Goal: Navigation & Orientation: Find specific page/section

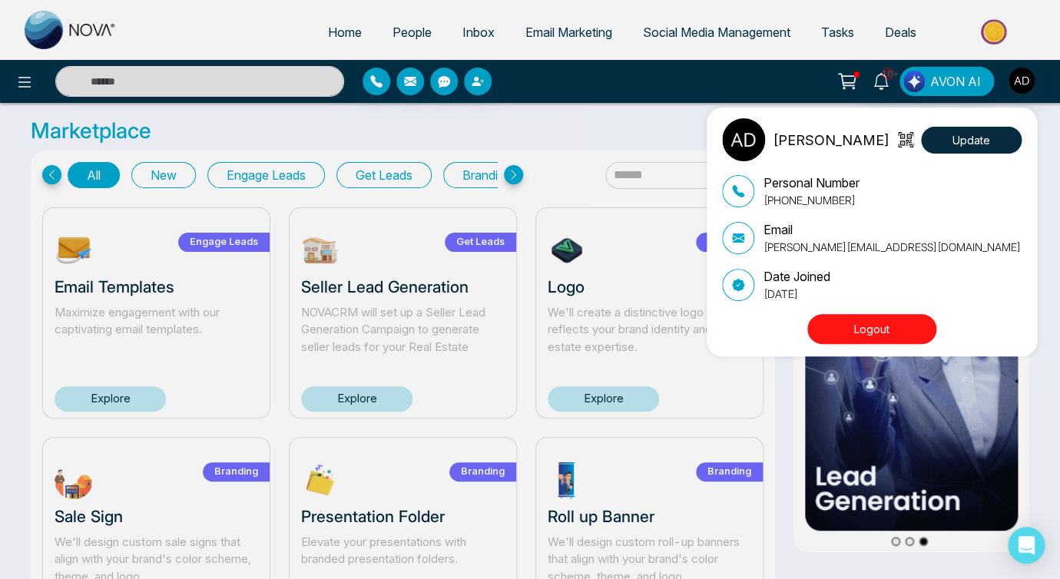
click at [28, 84] on div "[PERSON_NAME] Update Personal Number [PHONE_NUMBER] Email [PERSON_NAME][EMAIL_A…" at bounding box center [530, 289] width 1060 height 579
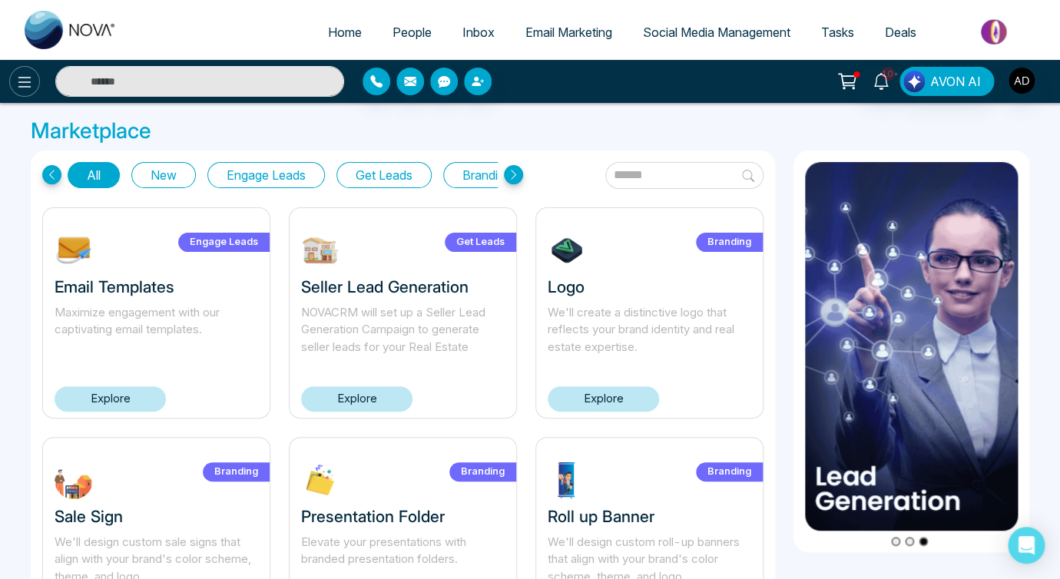
click at [27, 89] on icon at bounding box center [24, 82] width 18 height 18
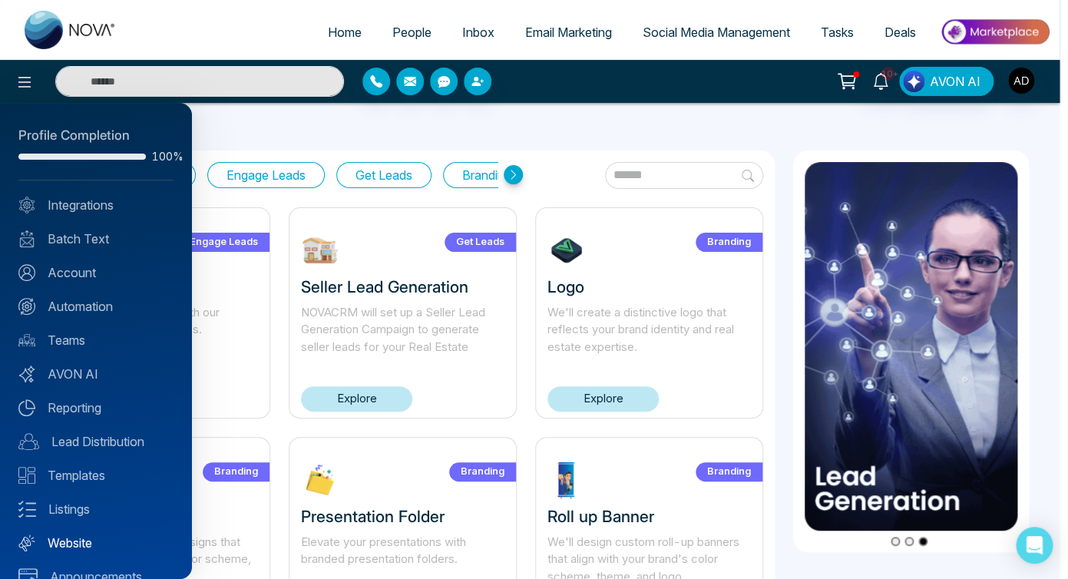
click at [78, 548] on link "Website" at bounding box center [95, 543] width 155 height 18
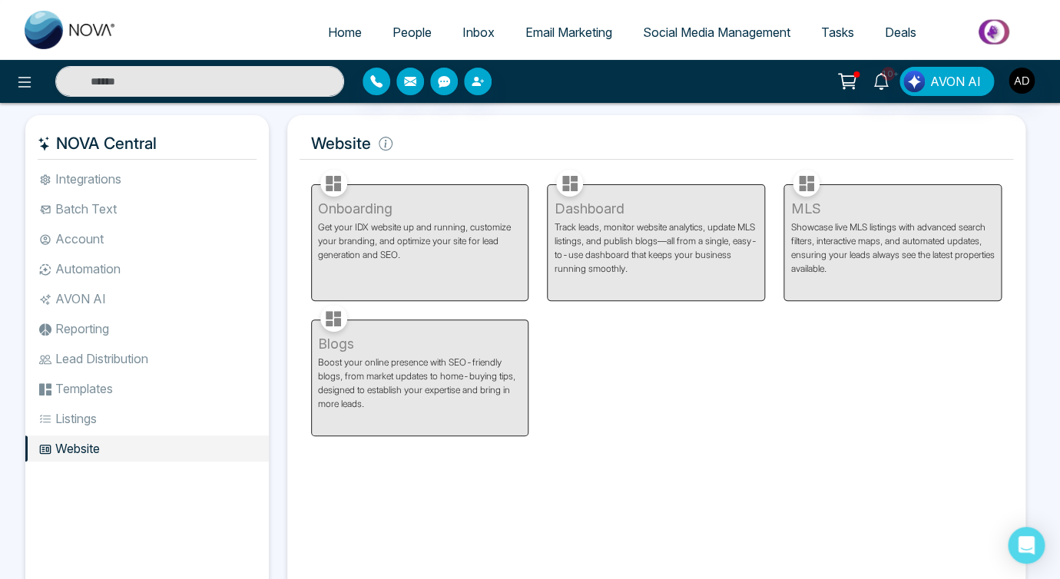
click at [360, 220] on div "Onboarding Get your IDX website up and running, customize your branding, and op…" at bounding box center [420, 233] width 237 height 135
click at [549, 433] on div "Onboarding Get your IDX website up and running, customize your branding, and op…" at bounding box center [657, 301] width 710 height 270
click at [398, 236] on div "Onboarding Get your IDX website up and running, customize your branding, and op…" at bounding box center [420, 233] width 237 height 135
click at [589, 196] on div "Dashboard Track leads, monitor website analytics, update MLS listings, and publ…" at bounding box center [656, 233] width 237 height 135
click at [591, 239] on div "Dashboard Track leads, monitor website analytics, update MLS listings, and publ…" at bounding box center [656, 233] width 237 height 135
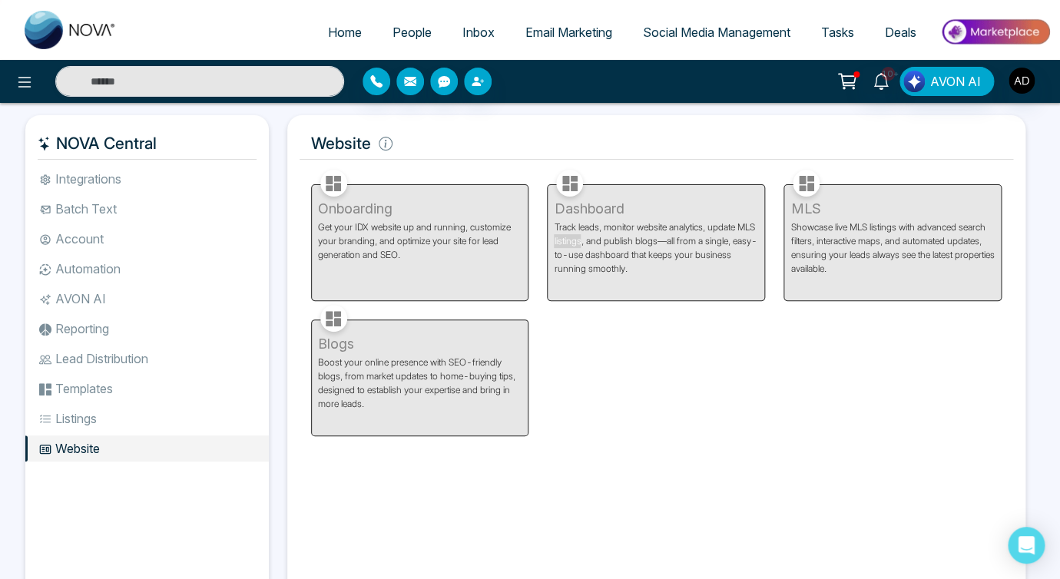
click at [591, 239] on div "Dashboard Track leads, monitor website analytics, update MLS listings, and publ…" at bounding box center [656, 233] width 237 height 135
click at [604, 317] on div "Onboarding Get your IDX website up and running, customize your branding, and op…" at bounding box center [657, 301] width 710 height 270
